Goal: Obtain resource: Download file/media

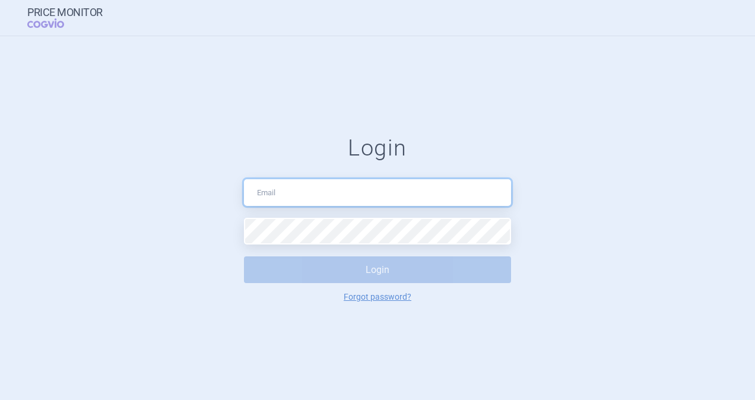
click at [272, 191] on input "text" at bounding box center [377, 192] width 267 height 27
click at [274, 191] on input "[PERSON_NAME]" at bounding box center [377, 192] width 267 height 27
click at [342, 193] on input "[PERSON_NAME]" at bounding box center [377, 192] width 267 height 27
type input "[PERSON_NAME][EMAIL_ADDRESS][DOMAIN_NAME]"
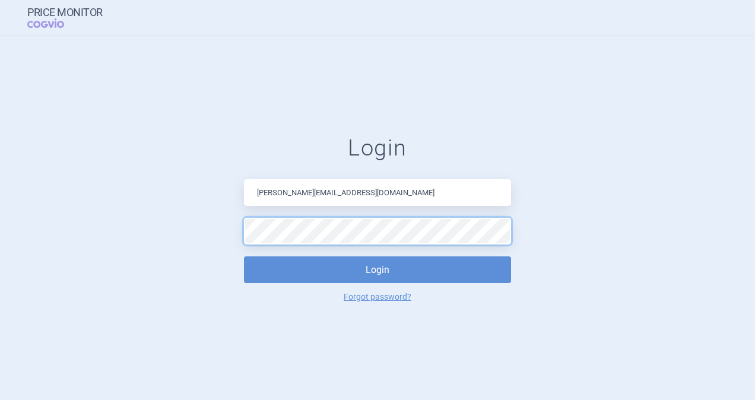
click at [244, 257] on button "Login" at bounding box center [377, 270] width 267 height 27
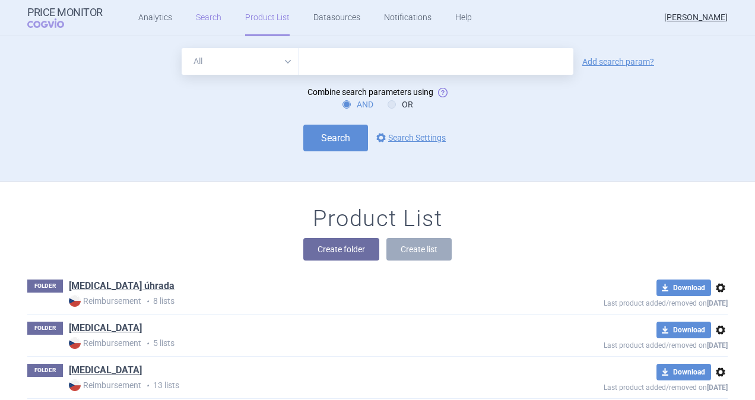
click at [210, 13] on link "Search" at bounding box center [209, 18] width 26 height 36
click at [148, 16] on link "Analytics" at bounding box center [155, 18] width 34 height 36
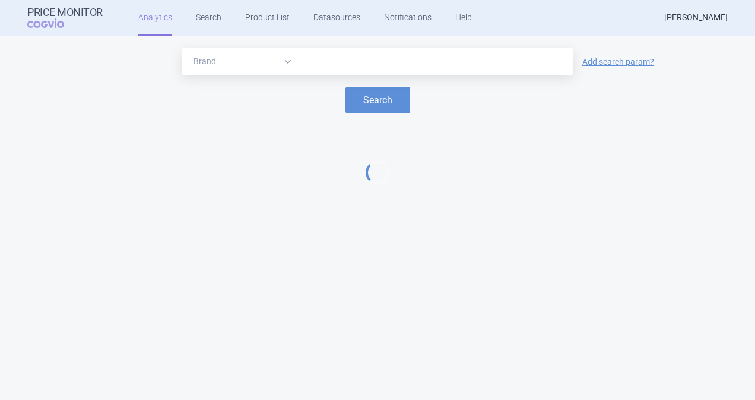
click at [343, 50] on div at bounding box center [436, 61] width 274 height 27
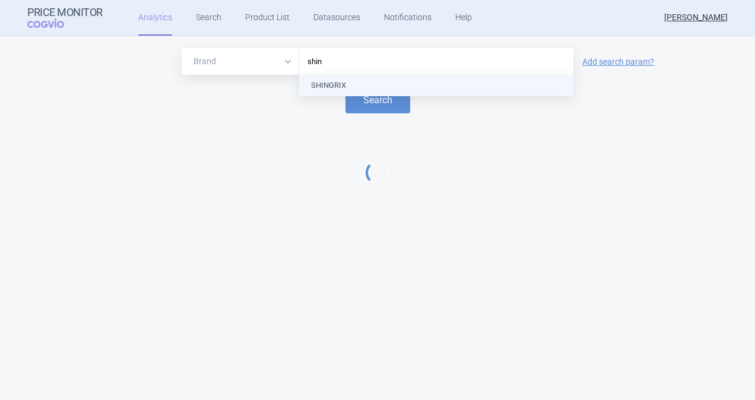
type input "shing"
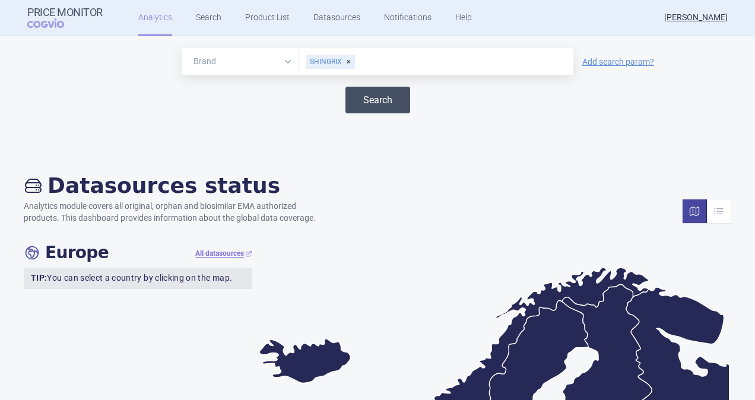
click at [365, 100] on button "Search" at bounding box center [378, 100] width 65 height 27
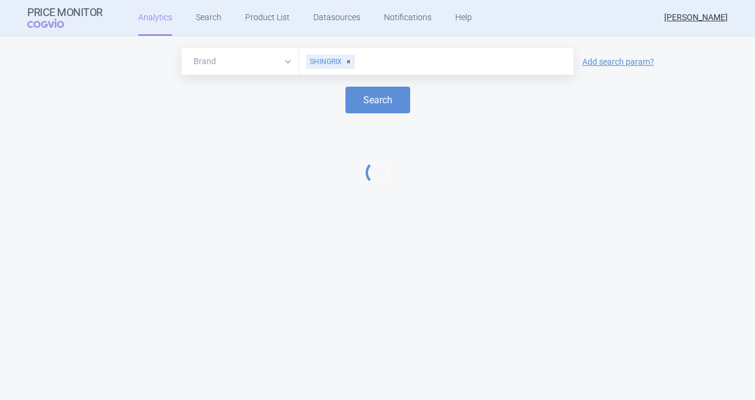
select select "EUR"
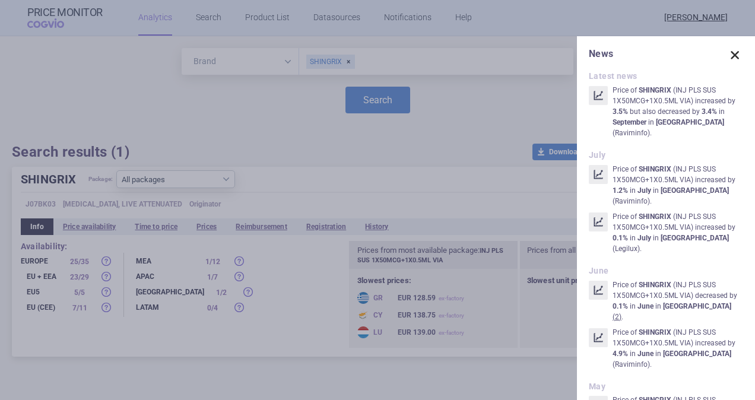
click at [728, 57] on span at bounding box center [735, 55] width 17 height 17
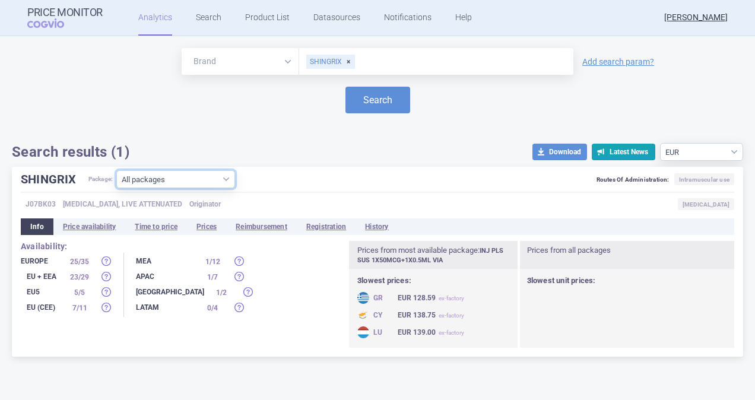
click at [232, 178] on select "All packages INJ PLS SUS 10X50MCG+10X0.5ML VIA ( 10 ) INJ PLS SUS 1X50MCG+1X0.5…" at bounding box center [175, 179] width 119 height 18
select select "955512ae-4a23-479a-843f-973701d0eb34"
click at [117, 188] on select "All packages INJ PLS SUS 10X50MCG+10X0.5ML VIA ( 10 ) INJ PLS SUS 1X50MCG+1X0.5…" at bounding box center [175, 179] width 119 height 18
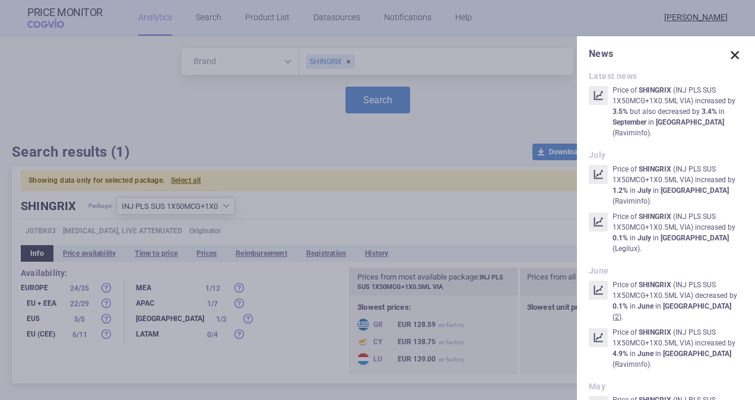
click at [728, 51] on span at bounding box center [735, 55] width 17 height 17
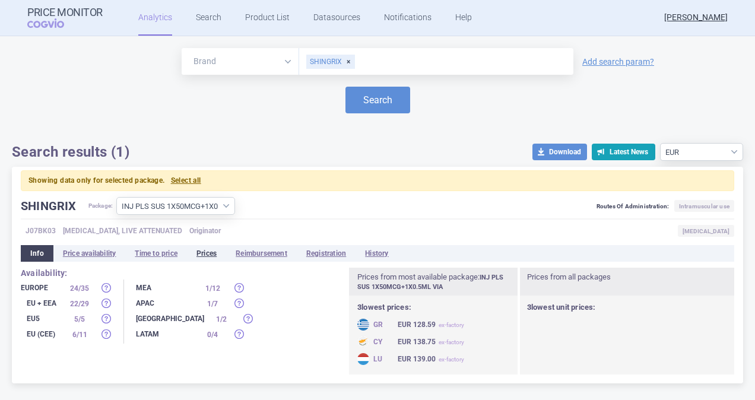
click at [213, 255] on li "Prices" at bounding box center [206, 253] width 39 height 17
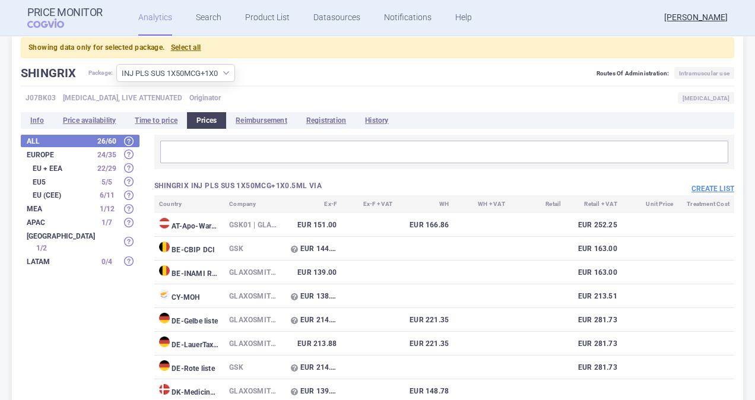
scroll to position [178, 0]
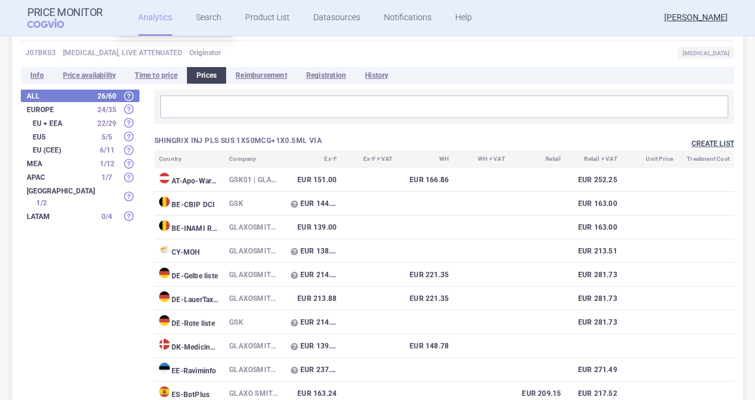
click at [703, 139] on button "Create list" at bounding box center [713, 144] width 43 height 10
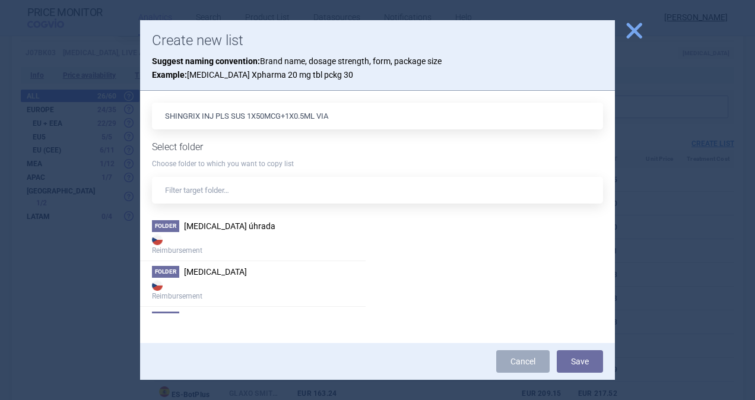
click at [262, 119] on input "SHINGRIX INJ PLS SUS 1X50MCG+1X0.5ML VIA" at bounding box center [377, 116] width 451 height 27
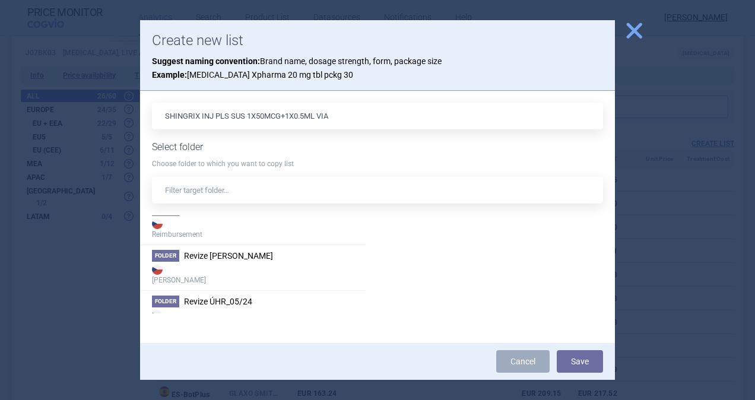
scroll to position [1162, 0]
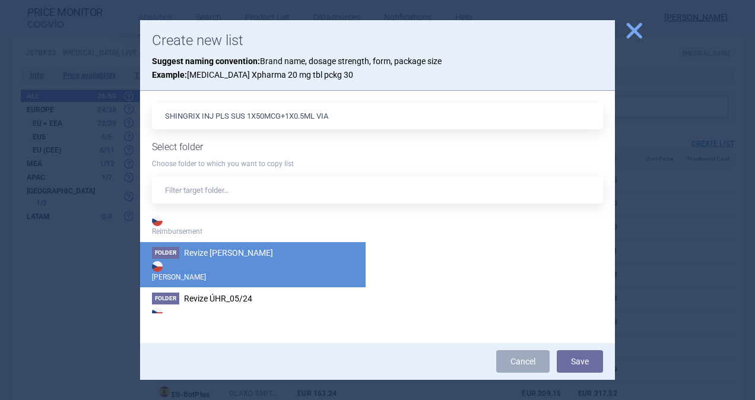
click at [229, 259] on strong "[PERSON_NAME]" at bounding box center [253, 271] width 202 height 24
click at [587, 360] on button "Save" at bounding box center [580, 361] width 46 height 23
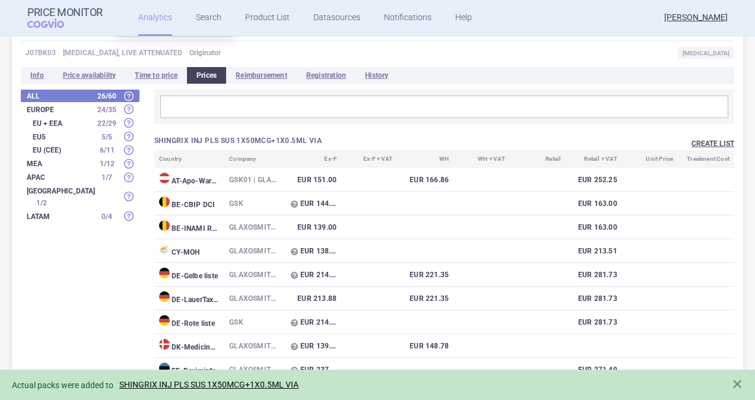
click at [710, 140] on button "Create list" at bounding box center [713, 144] width 43 height 10
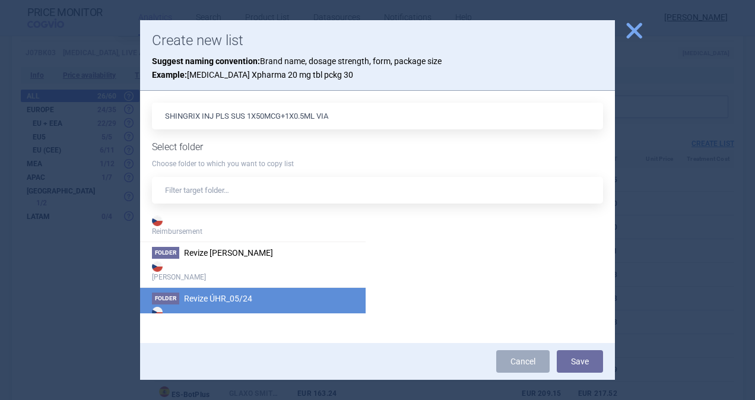
click at [241, 294] on span "Revize ÚHR_05/24" at bounding box center [218, 299] width 68 height 10
click at [582, 358] on button "Save" at bounding box center [580, 361] width 46 height 23
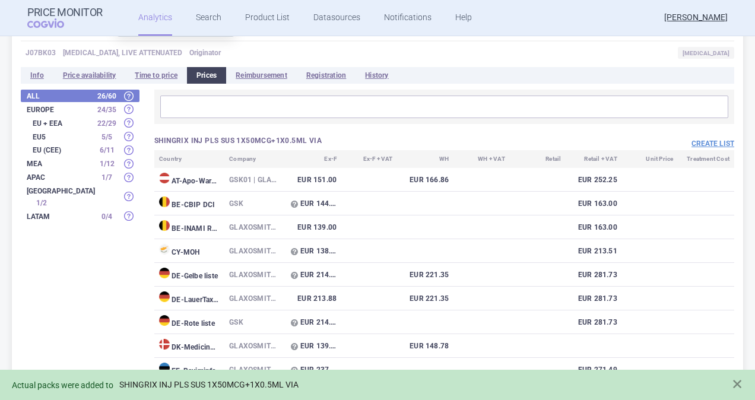
click at [229, 384] on link "SHINGRIX INJ PLS SUS 1X50MCG+1X0.5ML VIA" at bounding box center [208, 385] width 179 height 10
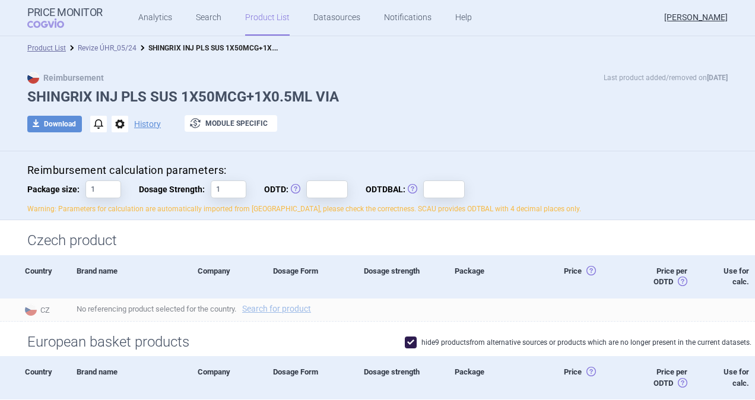
click at [103, 48] on link "Revize ÚHR_05/24" at bounding box center [107, 48] width 59 height 8
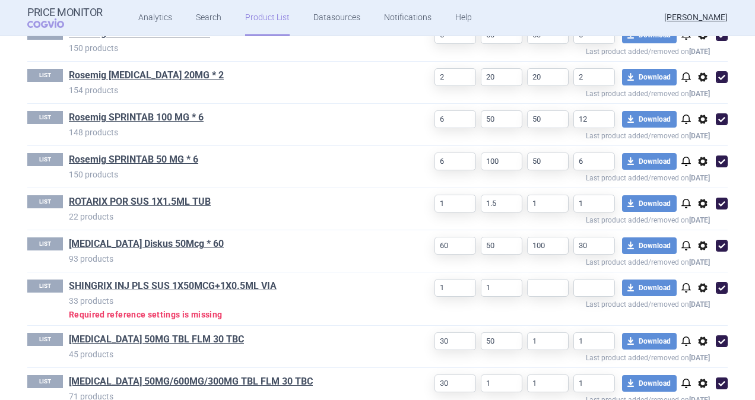
scroll to position [2197, 0]
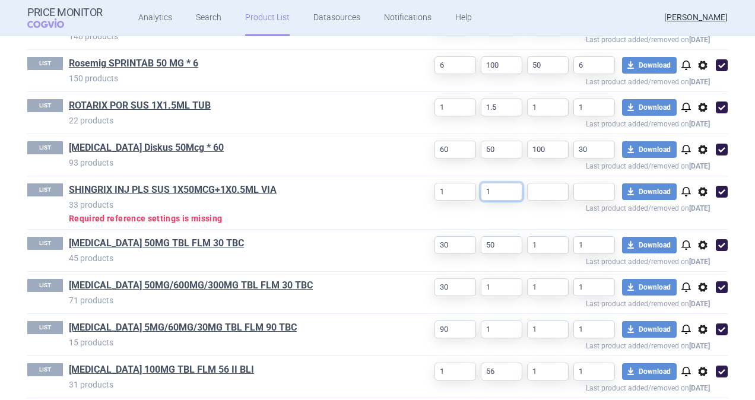
drag, startPoint x: 495, startPoint y: 184, endPoint x: 436, endPoint y: 183, distance: 58.8
click at [436, 184] on div "1 1 download Download notifications options Last product added/removed on [DATE]" at bounding box center [563, 198] width 330 height 29
type input "500"
click at [527, 184] on input "text" at bounding box center [548, 192] width 42 height 18
type input "1"
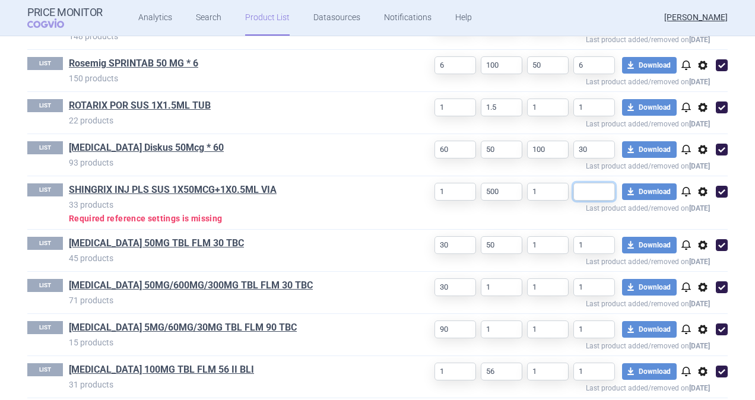
click at [599, 183] on input "text" at bounding box center [595, 192] width 42 height 18
type input "1"
click at [252, 184] on link "SHINGRIX INJ PLS SUS 1X50MCG+1X0.5ML VIA" at bounding box center [173, 190] width 208 height 13
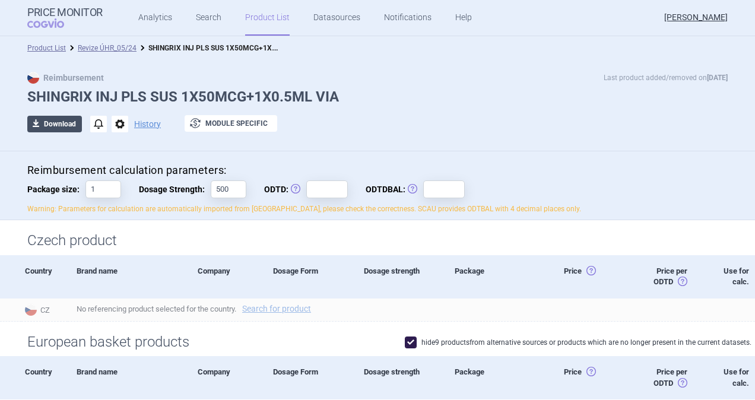
click at [55, 128] on button "download Download" at bounding box center [54, 124] width 55 height 17
select select "EUR"
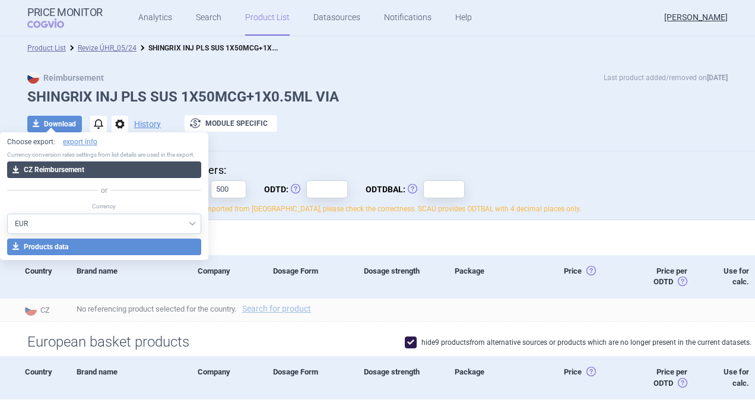
click at [65, 170] on button "download CZ Reimbursement" at bounding box center [104, 170] width 194 height 17
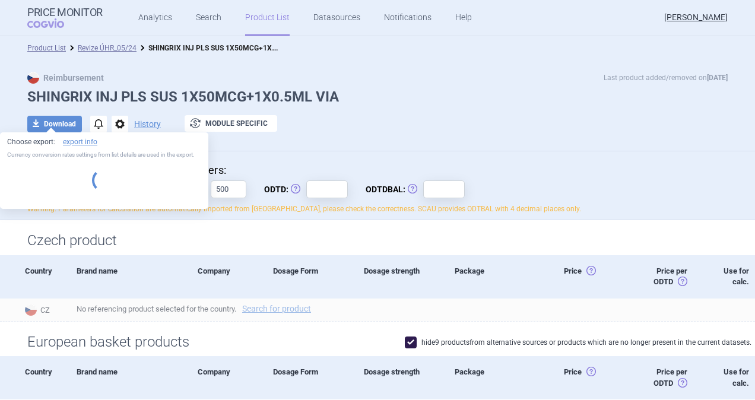
select select "EUR"
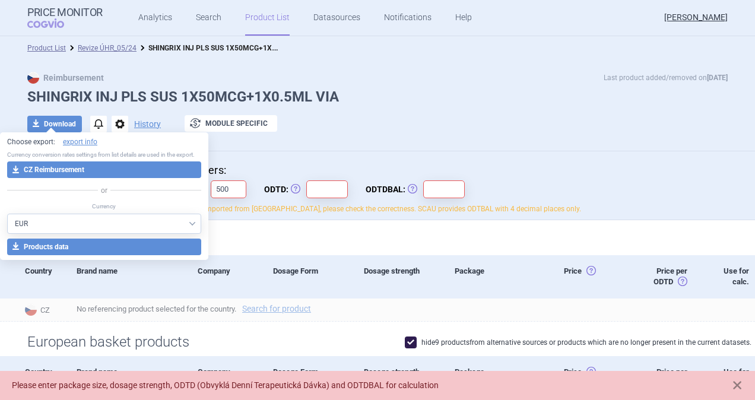
click at [420, 98] on h1 "SHINGRIX INJ PLS SUS 1X50MCG+1X0.5ML VIA" at bounding box center [377, 96] width 701 height 17
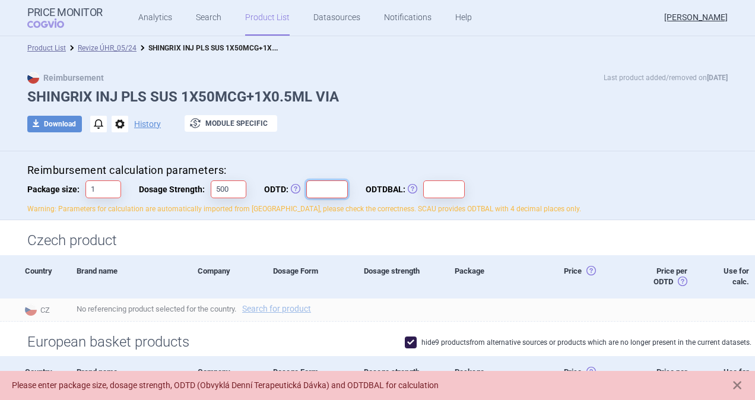
click at [306, 185] on input "ODTD: Obvyklá Denní Terapeutická Dávka" at bounding box center [327, 190] width 42 height 18
type input "1"
click at [426, 185] on input "ODTDBAL: Obvyklá Denní Terapeutická Dávka Balení" at bounding box center [444, 190] width 42 height 18
type input "1"
click at [445, 129] on div "download Download notifications options History exchange Module specific" at bounding box center [377, 124] width 701 height 18
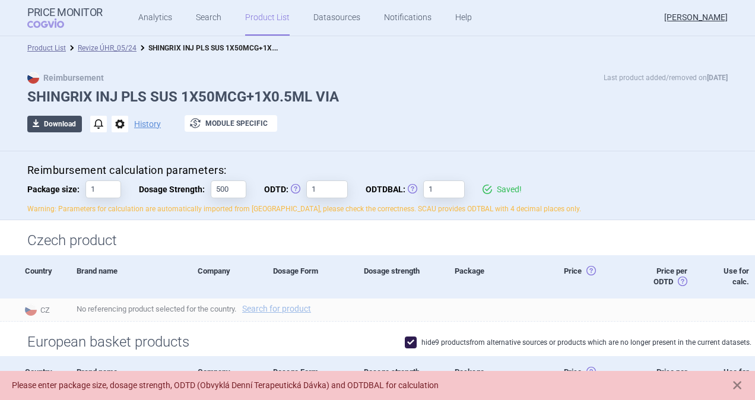
click at [53, 125] on button "download Download" at bounding box center [54, 124] width 55 height 17
select select "EUR"
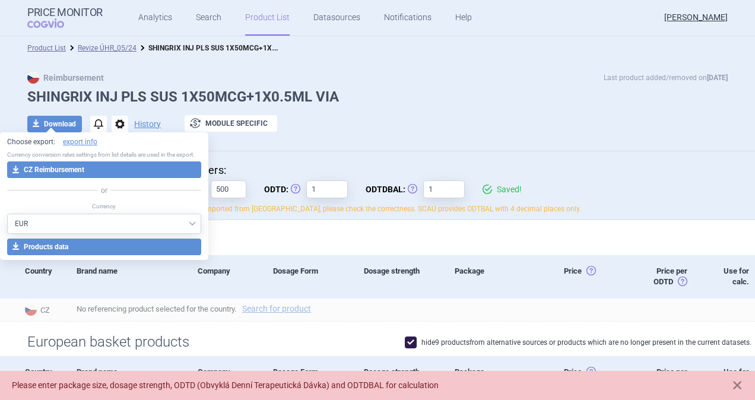
drag, startPoint x: 75, startPoint y: 169, endPoint x: 143, endPoint y: 183, distance: 69.2
click at [75, 169] on button "download CZ Reimbursement" at bounding box center [104, 170] width 194 height 17
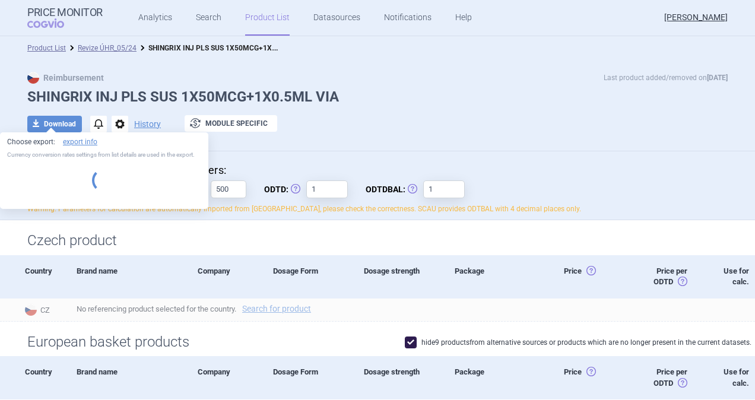
select select "EUR"
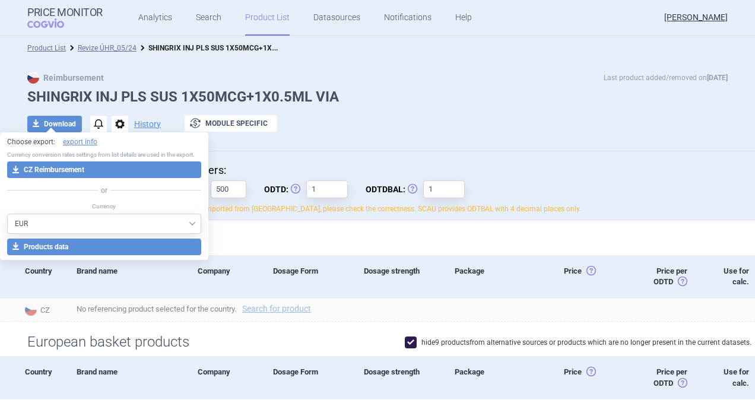
click at [565, 163] on h4 "Reimbursement calculation parameters:" at bounding box center [377, 170] width 701 height 15
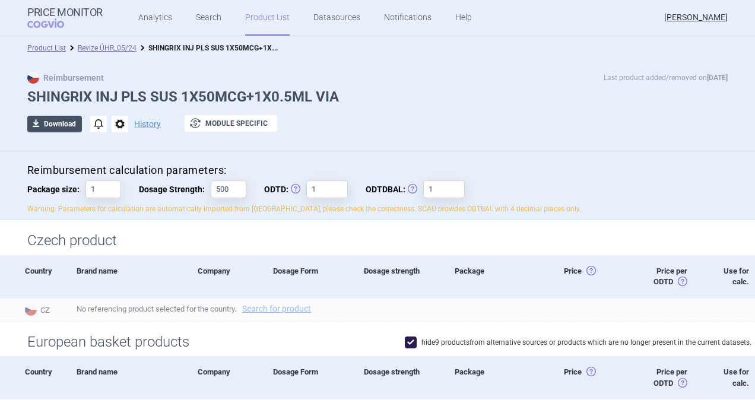
click at [62, 126] on button "download Download" at bounding box center [54, 124] width 55 height 17
select select "EUR"
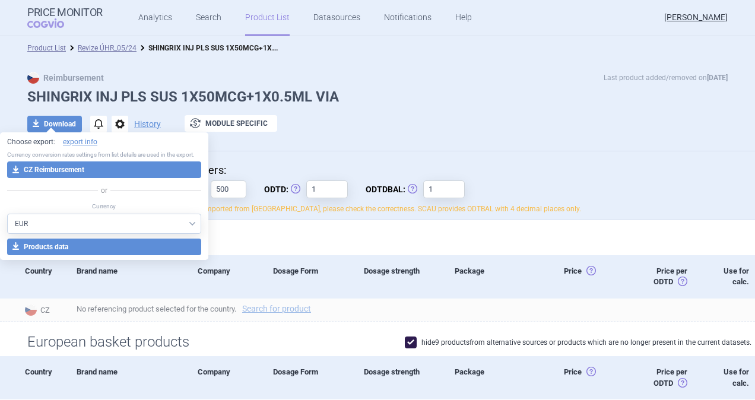
click at [95, 169] on button "download CZ Reimbursement" at bounding box center [104, 170] width 194 height 17
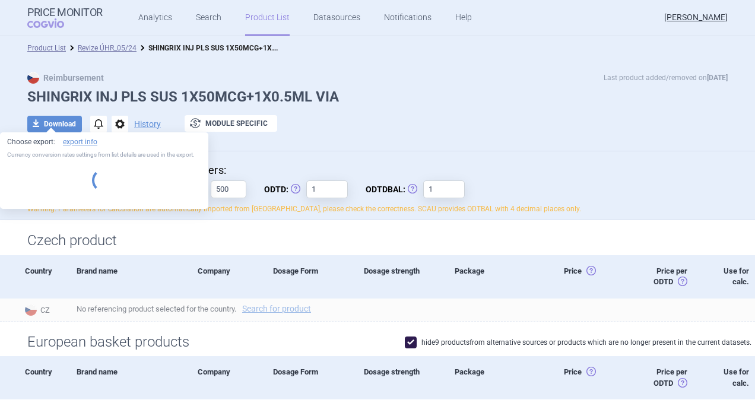
select select "EUR"
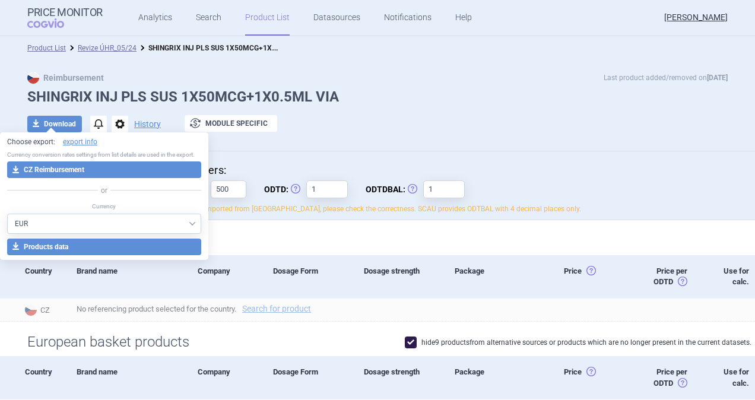
click at [191, 67] on div "Reimbursement Last product added/removed on [DATE] SHINGRIX INJ PLS SUS 1X50MCG…" at bounding box center [377, 105] width 755 height 91
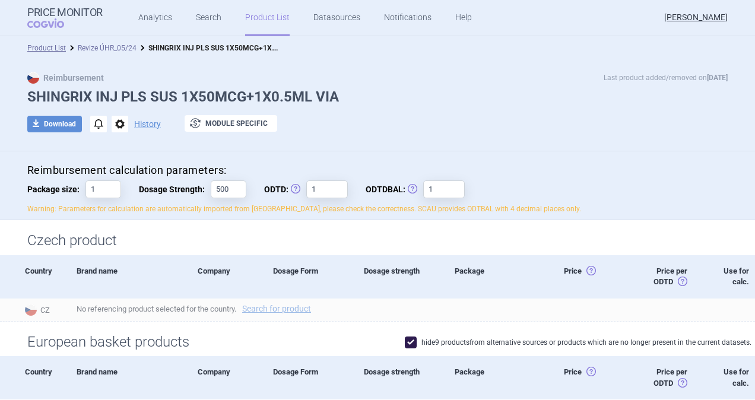
click at [108, 46] on link "Revize ÚHR_05/24" at bounding box center [107, 48] width 59 height 8
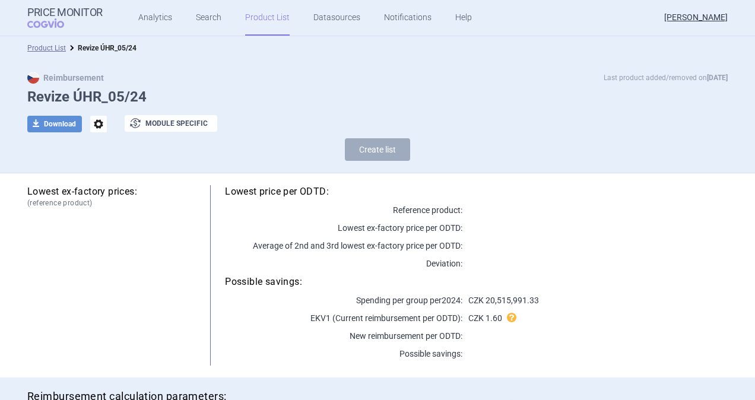
select select "[DATE]"
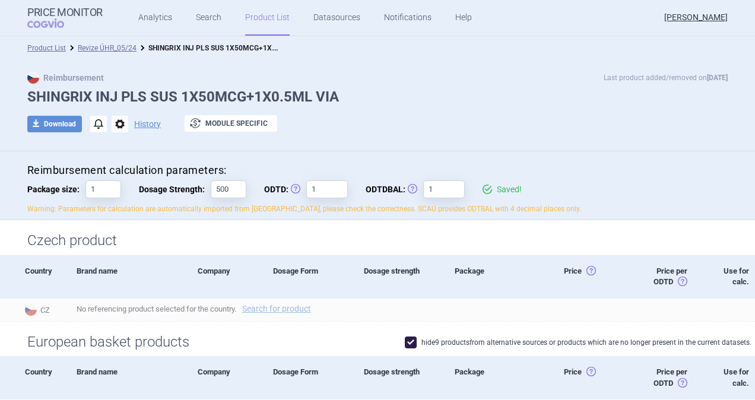
click at [102, 39] on div "Product List Revize ÚHR_05/24 SHINGRIX INJ PLS SUS 1X50MCG+1X0.5ML VIA" at bounding box center [377, 48] width 755 height 24
click at [102, 43] on li "Revize ÚHR_05/24" at bounding box center [101, 48] width 71 height 12
click at [51, 45] on link "Product List" at bounding box center [46, 48] width 39 height 8
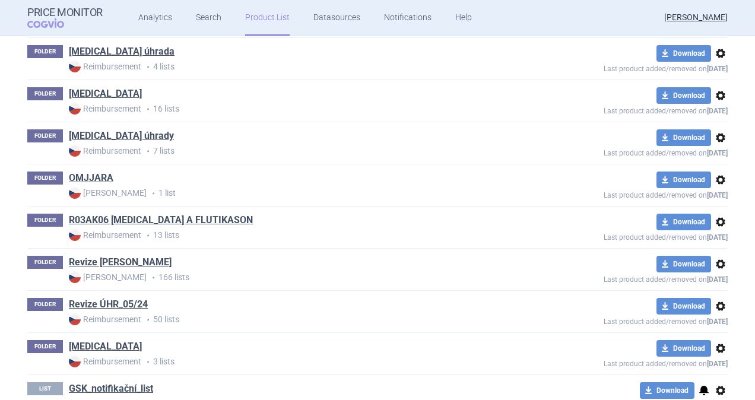
scroll to position [1166, 0]
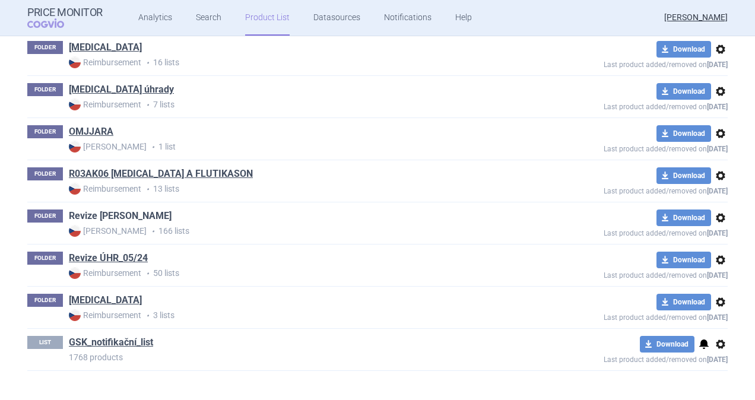
click at [102, 210] on link "Revize [PERSON_NAME]" at bounding box center [120, 216] width 103 height 13
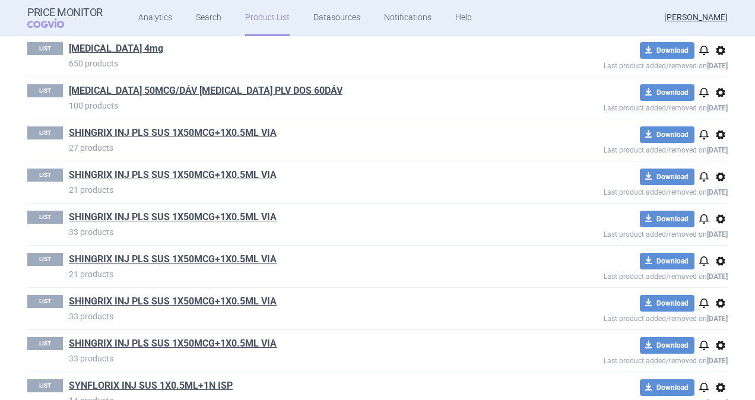
scroll to position [4751, 0]
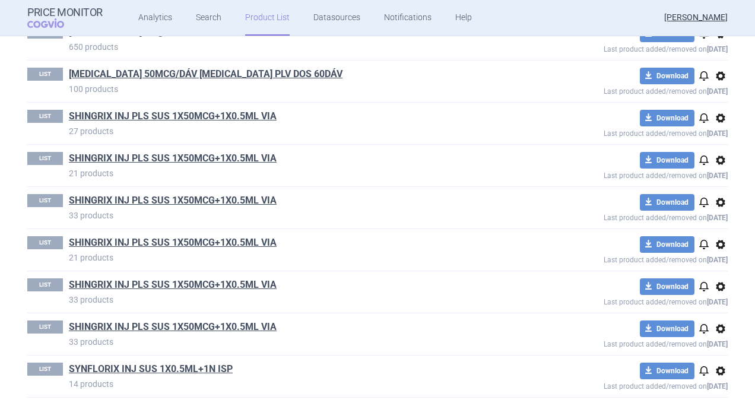
click at [135, 321] on link "SHINGRIX INJ PLS SUS 1X50MCG+1X0.5ML VIA" at bounding box center [173, 327] width 208 height 13
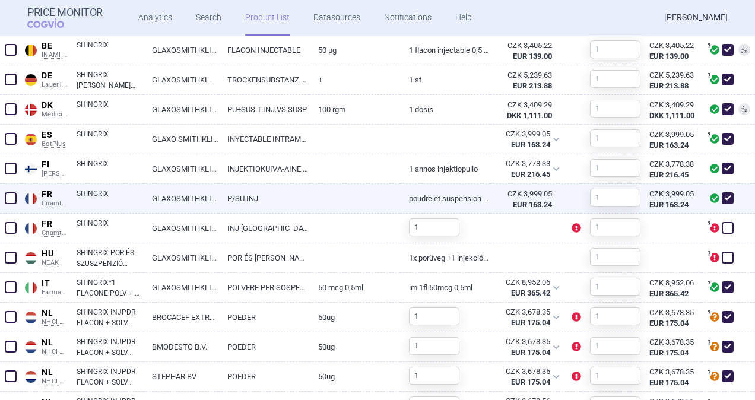
scroll to position [594, 0]
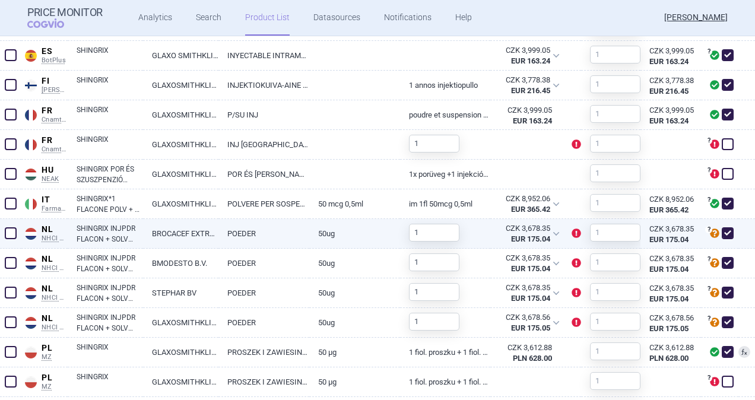
click at [5, 230] on span at bounding box center [11, 233] width 12 height 12
checkbox input "true"
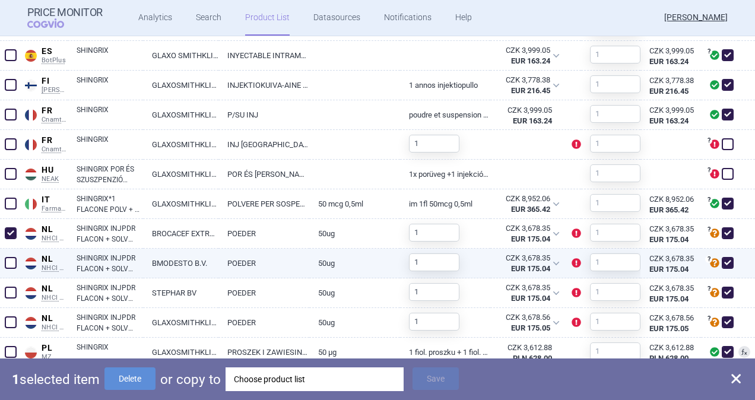
click at [8, 262] on span at bounding box center [11, 263] width 12 height 12
checkbox input "true"
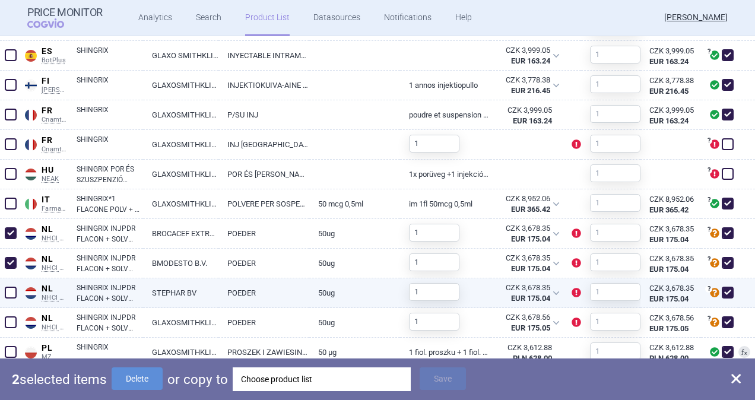
click at [8, 296] on span at bounding box center [11, 293] width 12 height 12
checkbox input "true"
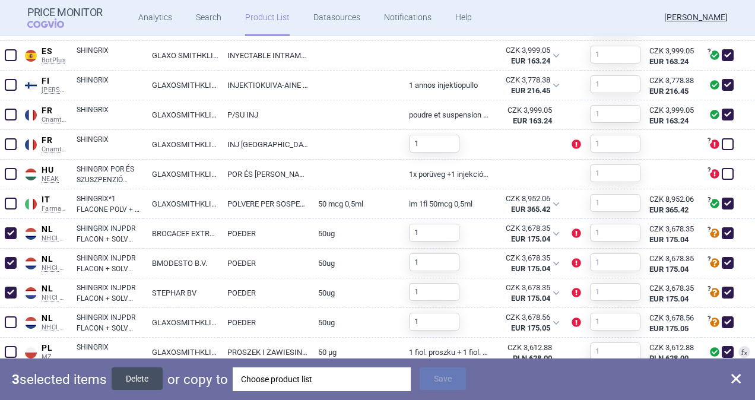
click at [140, 384] on button "Delete" at bounding box center [137, 379] width 51 height 23
checkbox input "false"
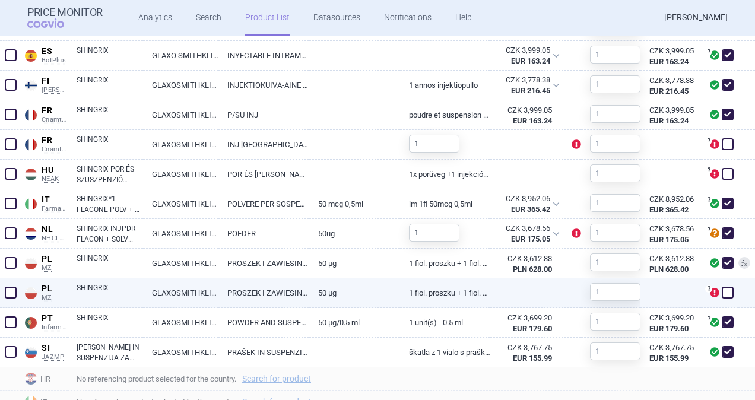
click at [8, 290] on span at bounding box center [11, 293] width 12 height 12
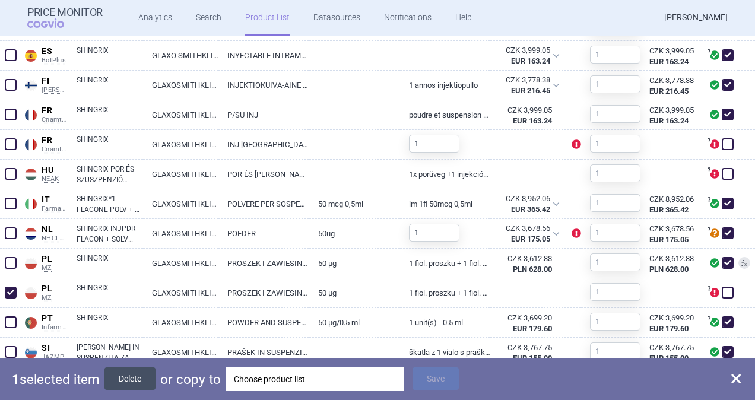
click at [122, 378] on button "Delete" at bounding box center [130, 379] width 51 height 23
checkbox input "false"
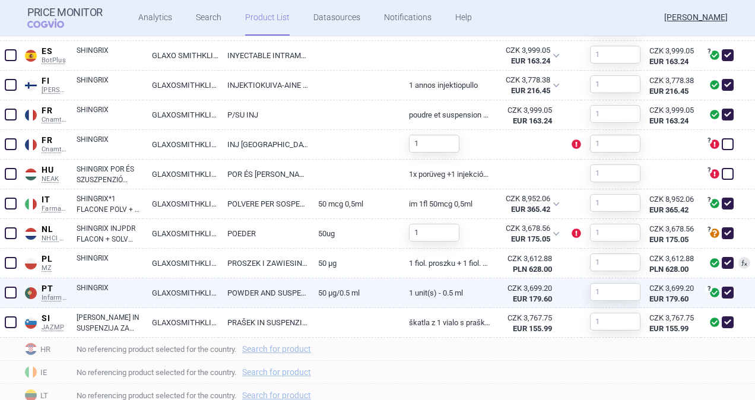
scroll to position [534, 0]
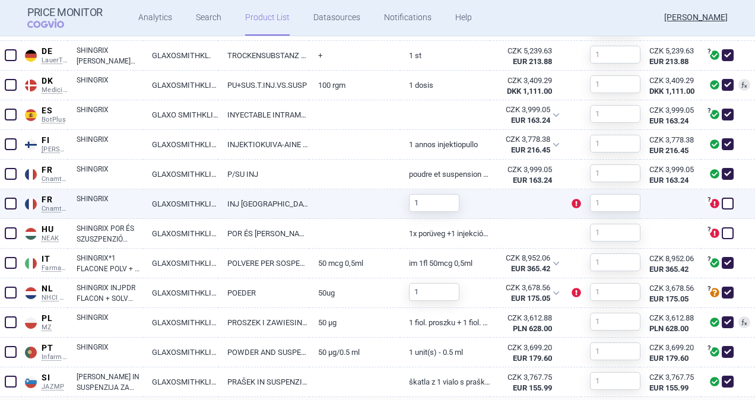
drag, startPoint x: 12, startPoint y: 229, endPoint x: 11, endPoint y: 197, distance: 32.1
click at [12, 227] on span at bounding box center [11, 233] width 12 height 12
checkbox input "true"
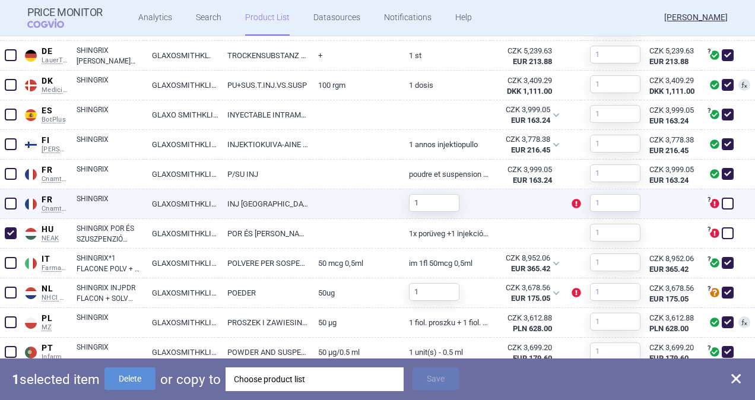
click at [11, 200] on span at bounding box center [11, 204] width 12 height 12
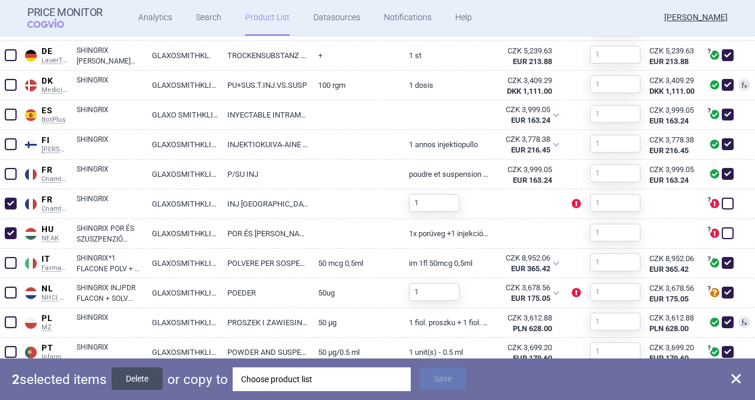
click at [132, 381] on button "Delete" at bounding box center [137, 379] width 51 height 23
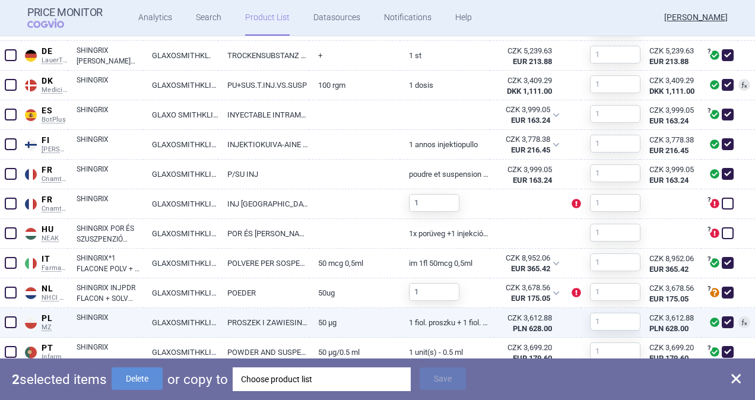
checkbox input "false"
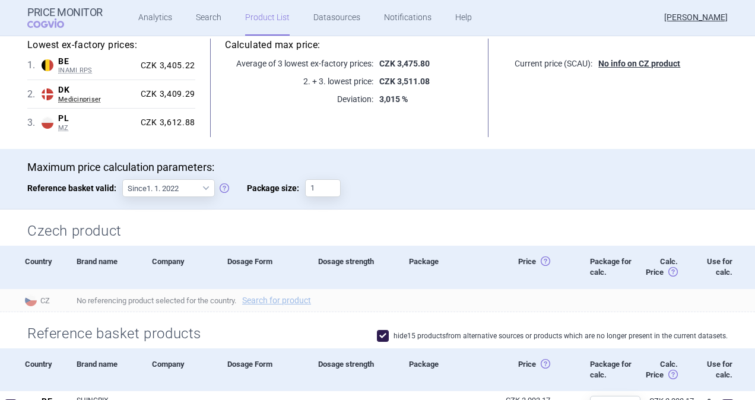
scroll to position [59, 0]
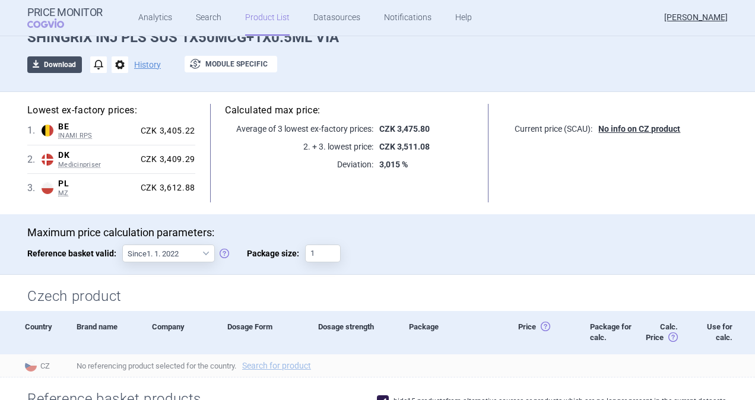
click at [49, 65] on button "download Download" at bounding box center [54, 64] width 55 height 17
select select "EUR"
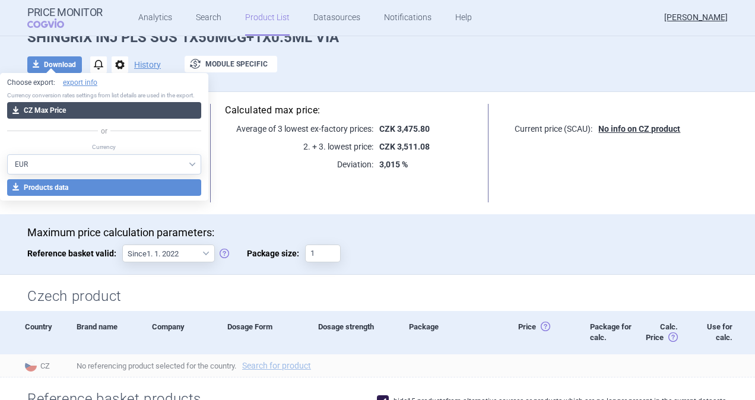
click at [53, 108] on button "download CZ Max Price" at bounding box center [104, 110] width 194 height 17
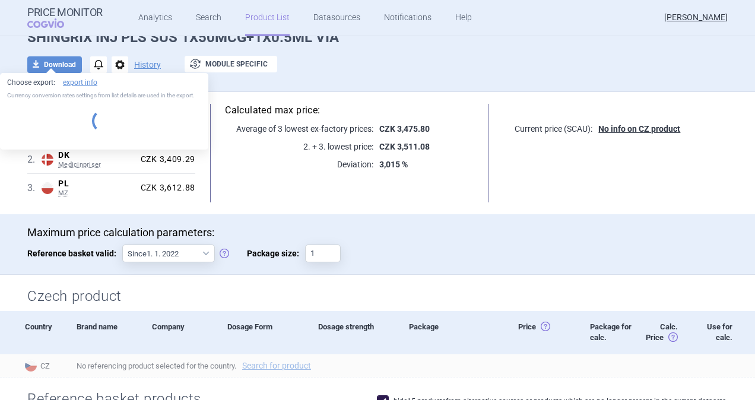
select select "EUR"
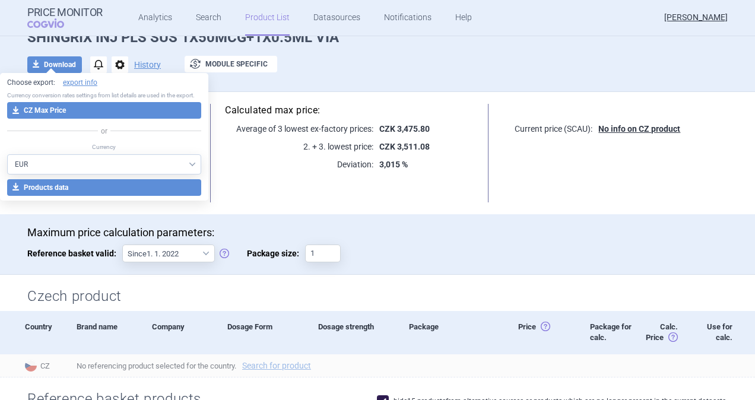
drag, startPoint x: 366, startPoint y: 77, endPoint x: 353, endPoint y: 78, distance: 13.1
click at [365, 76] on div "Max Price Last product added/removed on [DATE] SHINGRIX INJ PLS SUS 1X50MCG+1X0…" at bounding box center [378, 48] width 748 height 73
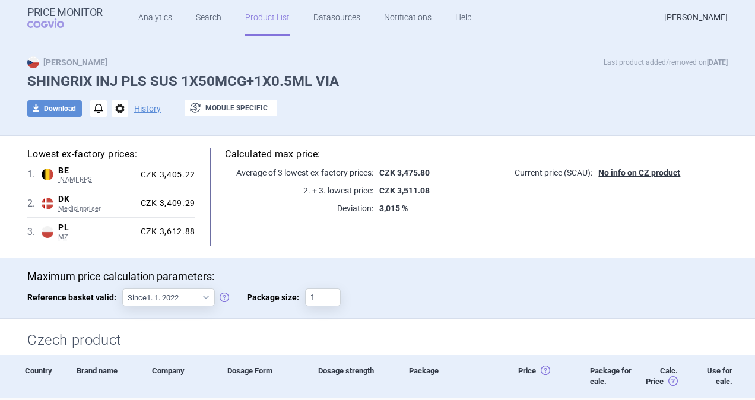
scroll to position [0, 0]
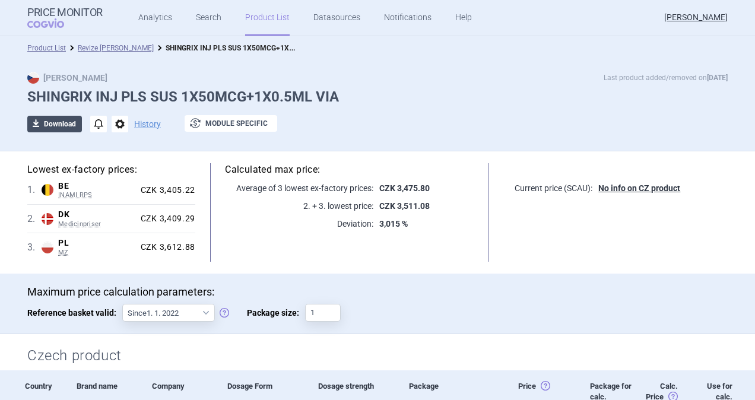
click at [57, 120] on button "download Download" at bounding box center [54, 124] width 55 height 17
select select "EUR"
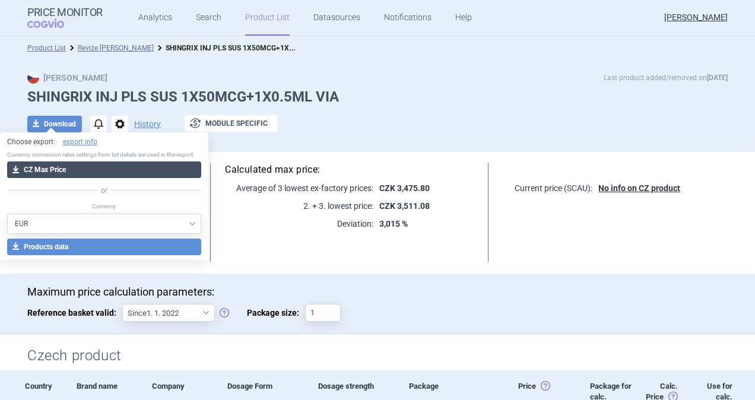
click at [99, 172] on button "download CZ Max Price" at bounding box center [104, 170] width 194 height 17
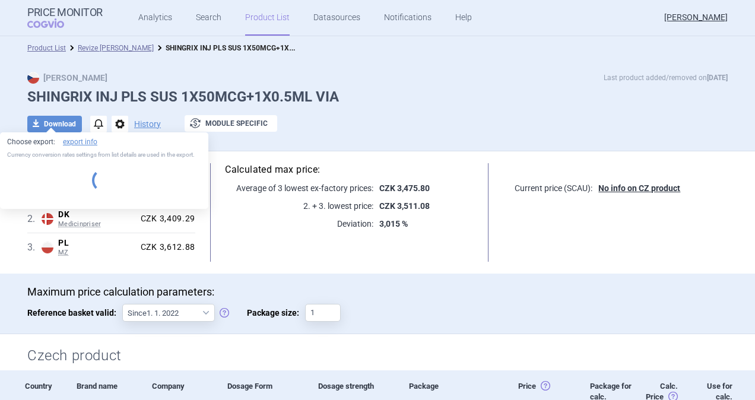
select select "EUR"
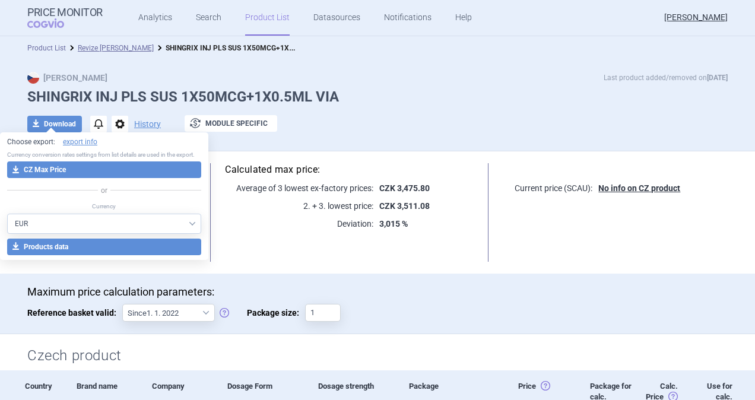
click at [52, 50] on link "Product List" at bounding box center [46, 48] width 39 height 8
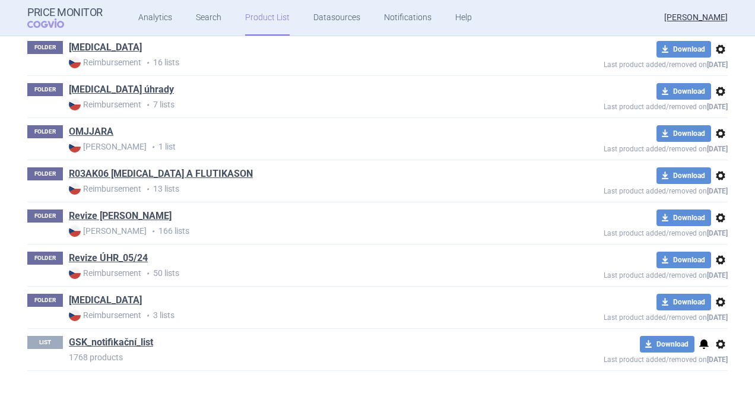
scroll to position [1107, 0]
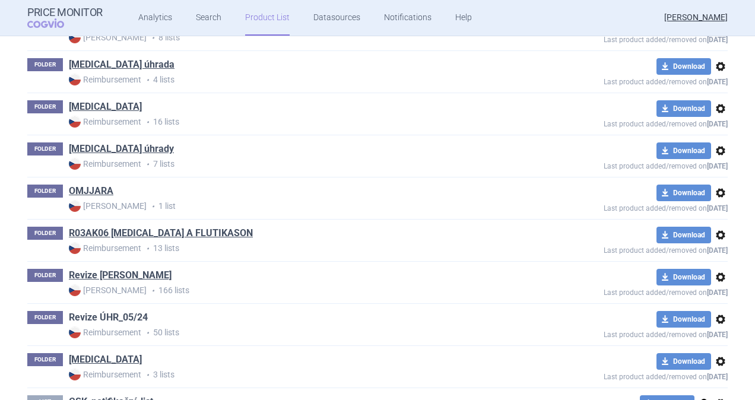
click at [96, 312] on link "Revize ÚHR_05/24" at bounding box center [108, 317] width 79 height 13
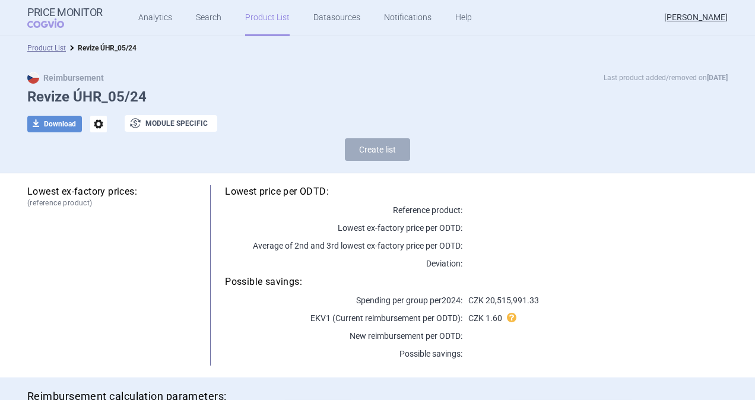
select select "[DATE]"
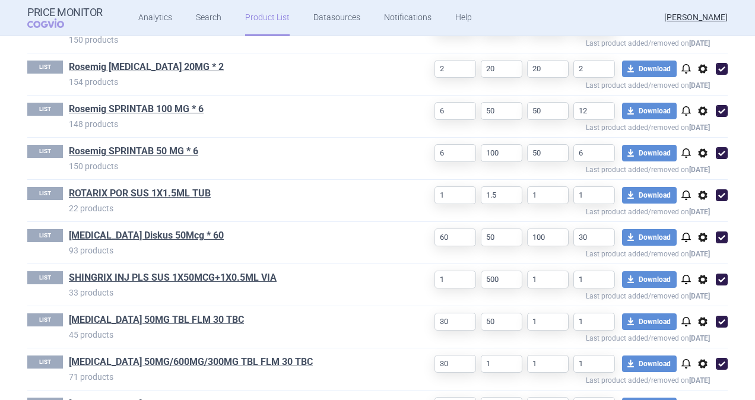
scroll to position [2067, 0]
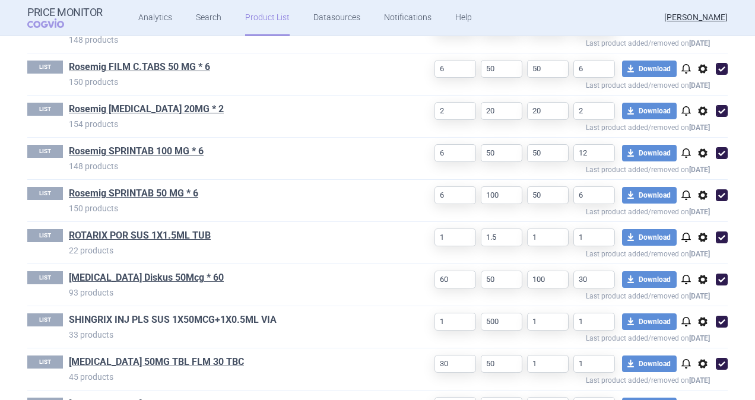
click at [124, 314] on link "SHINGRIX INJ PLS SUS 1X50MCG+1X0.5ML VIA" at bounding box center [173, 320] width 208 height 13
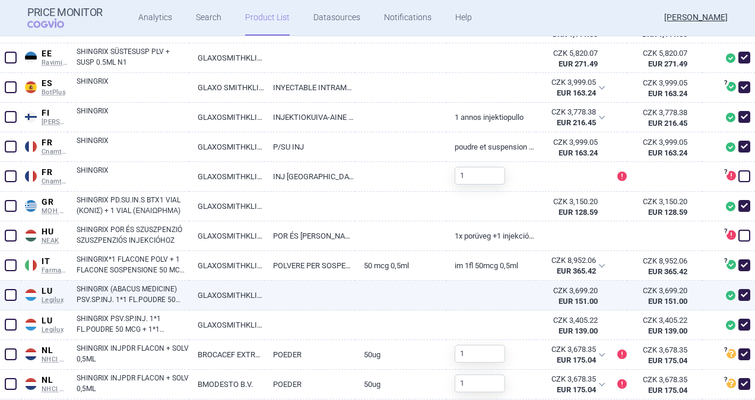
scroll to position [653, 0]
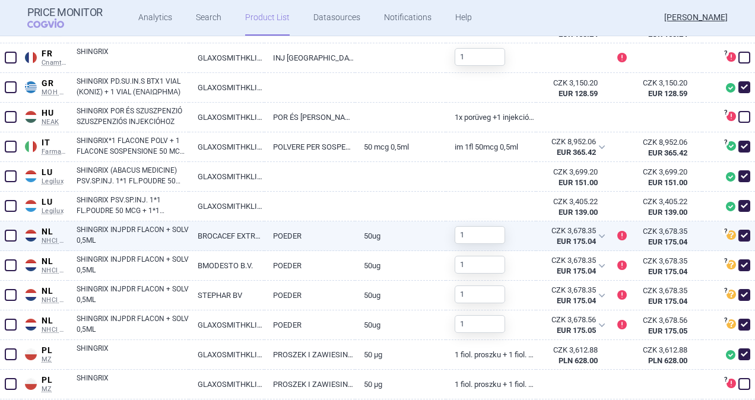
click at [12, 236] on span at bounding box center [11, 236] width 12 height 12
checkbox input "true"
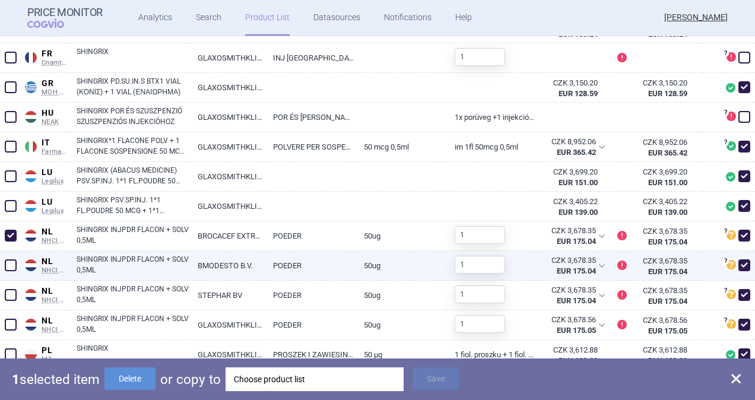
click at [9, 260] on span at bounding box center [11, 266] width 12 height 12
checkbox input "true"
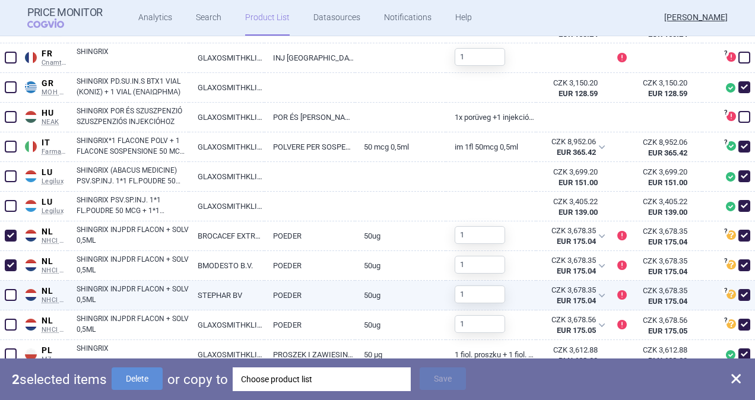
click at [0, 293] on div at bounding box center [10, 296] width 21 height 30
click at [13, 295] on span at bounding box center [11, 295] width 12 height 12
checkbox input "true"
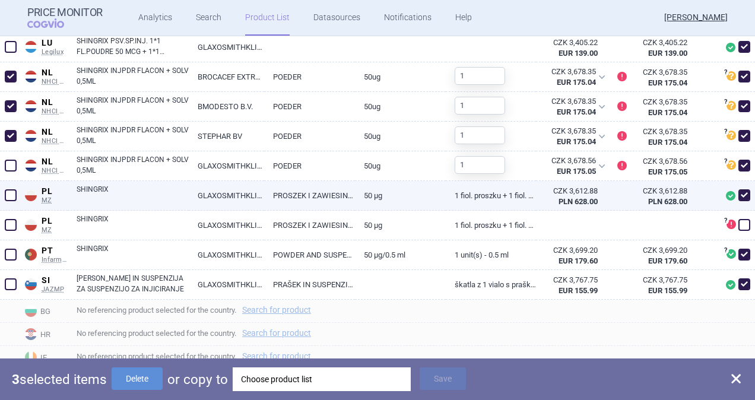
scroll to position [831, 0]
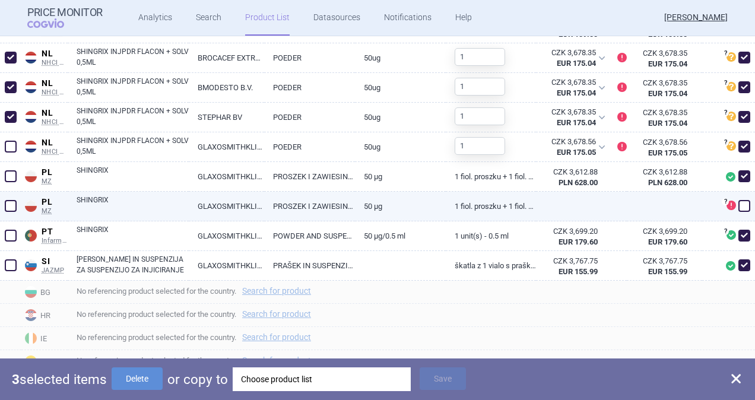
click at [11, 207] on span at bounding box center [11, 206] width 12 height 12
checkbox input "true"
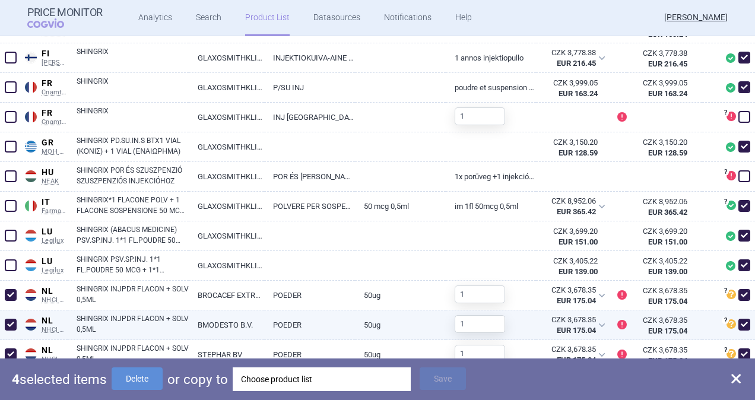
scroll to position [594, 0]
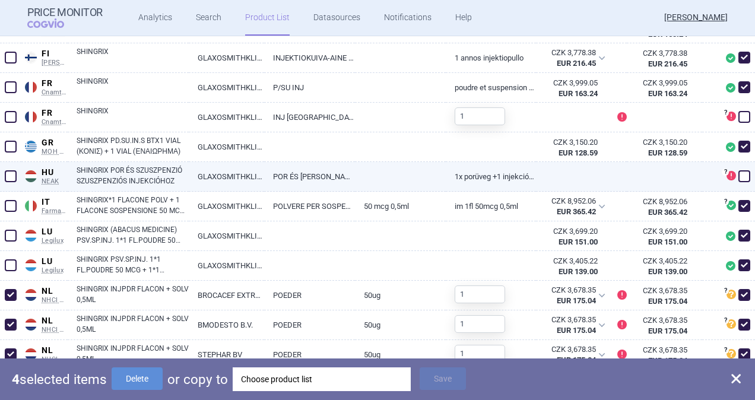
click at [12, 179] on span at bounding box center [11, 176] width 12 height 12
checkbox input "true"
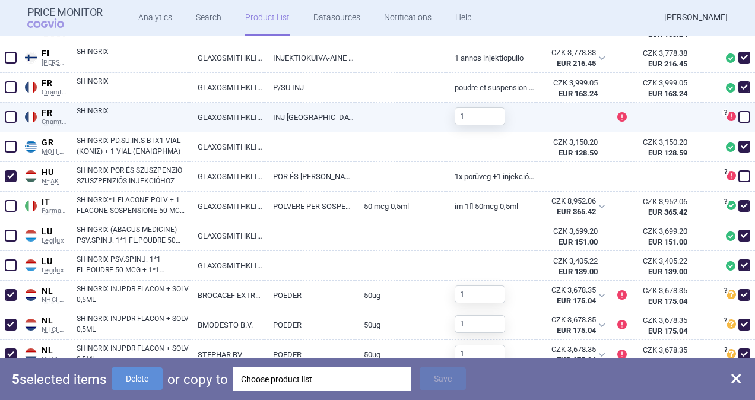
click at [10, 119] on span at bounding box center [11, 117] width 12 height 12
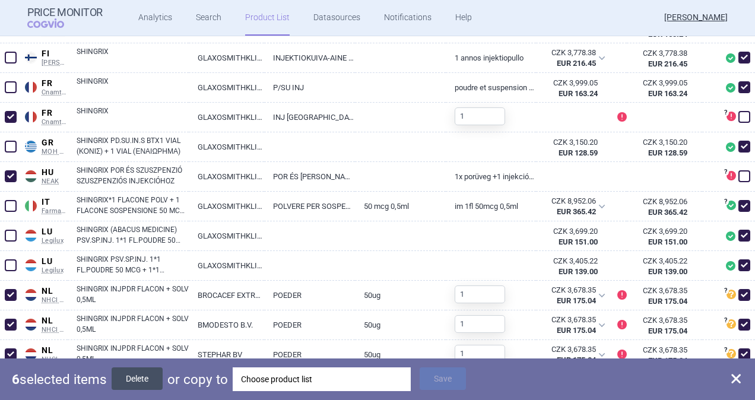
click at [148, 375] on button "Delete" at bounding box center [137, 379] width 51 height 23
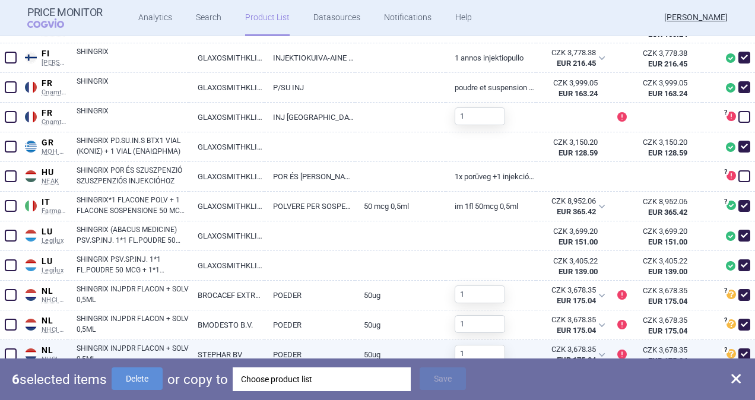
checkbox input "false"
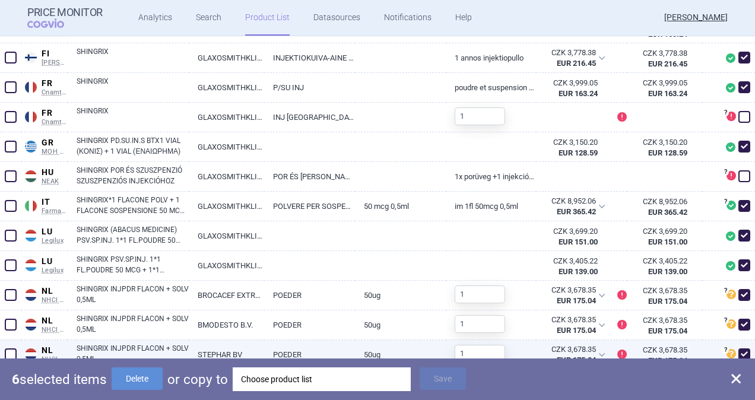
checkbox input "false"
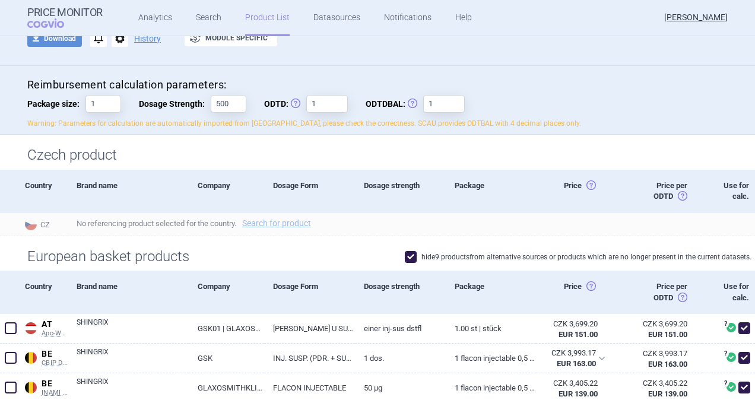
scroll to position [0, 0]
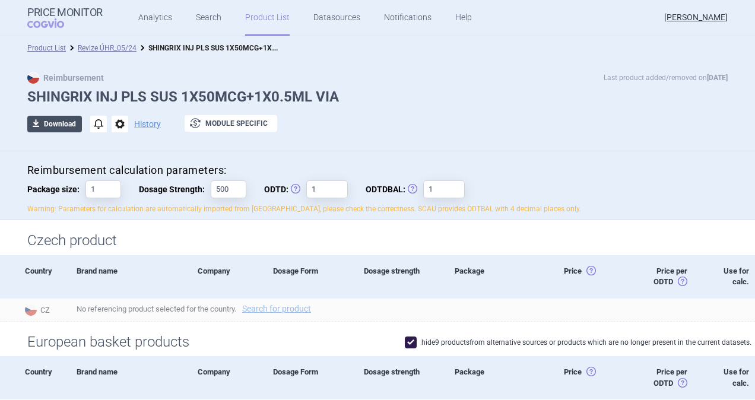
click at [56, 122] on button "download Download" at bounding box center [54, 124] width 55 height 17
select select "EUR"
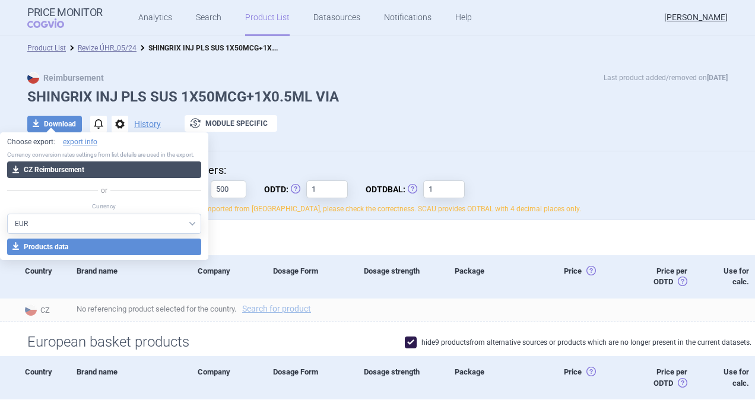
click at [65, 174] on button "download CZ Reimbursement" at bounding box center [104, 170] width 194 height 17
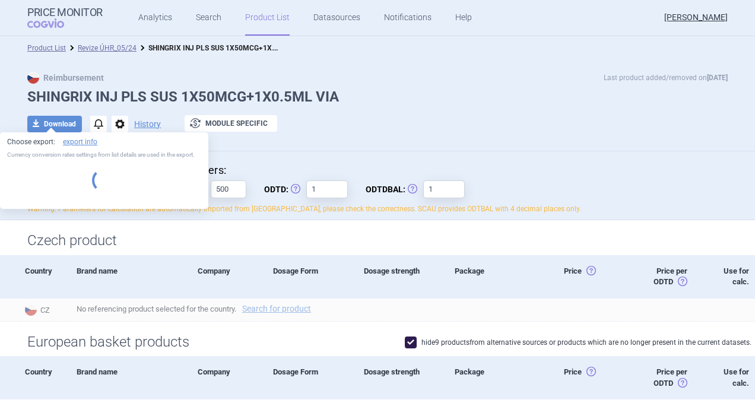
select select "EUR"
